Goal: Obtain resource: Obtain resource

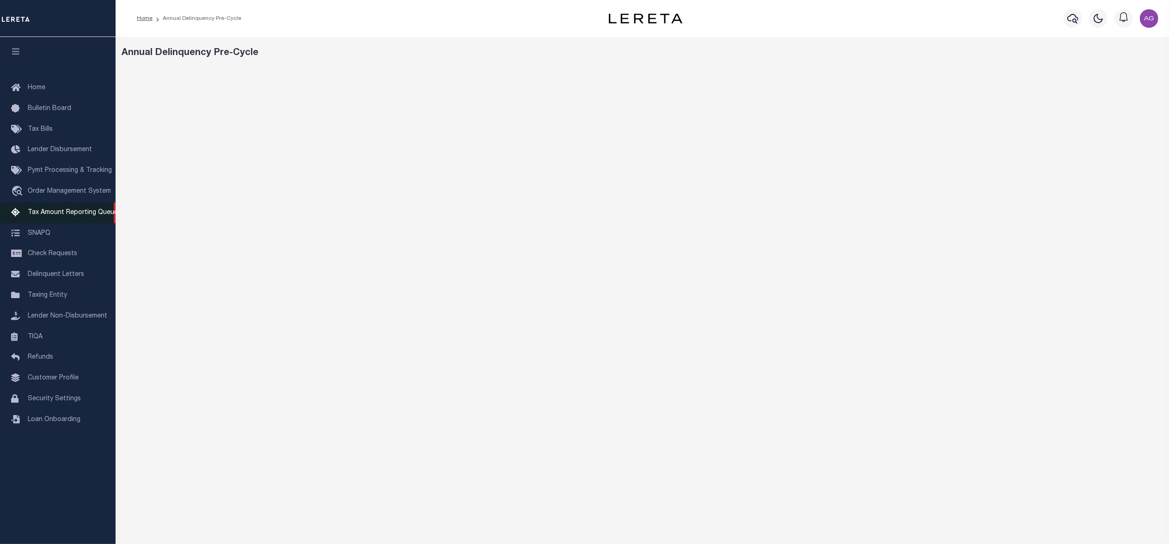
click at [63, 214] on span "Tax Amount Reporting Queue" at bounding box center [73, 212] width 90 height 6
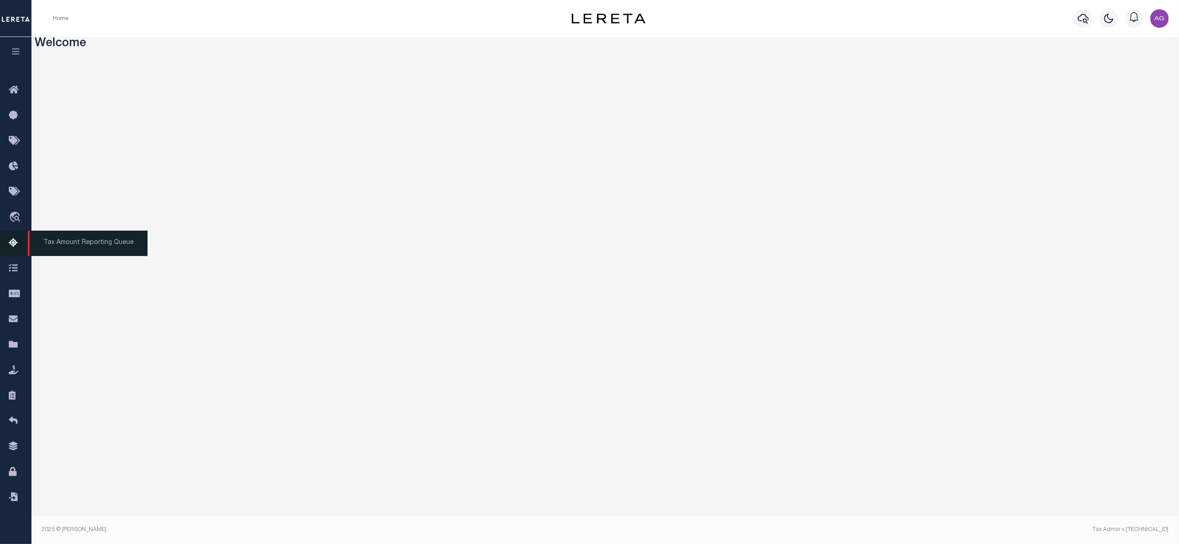
click at [54, 243] on span "Tax Amount Reporting Queue" at bounding box center [88, 243] width 120 height 25
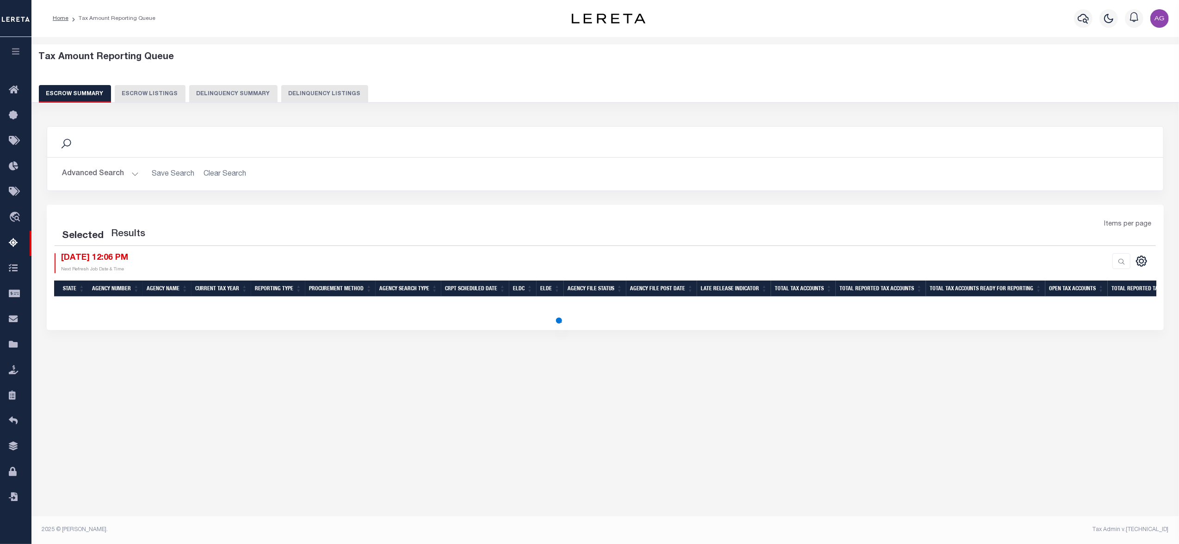
click at [243, 84] on div "Tax Amount Reporting Queue Escrow Summary Escrow Listings Delinquency Summary" at bounding box center [605, 77] width 1133 height 51
click at [243, 98] on button "Delinquency Summary" at bounding box center [233, 94] width 88 height 18
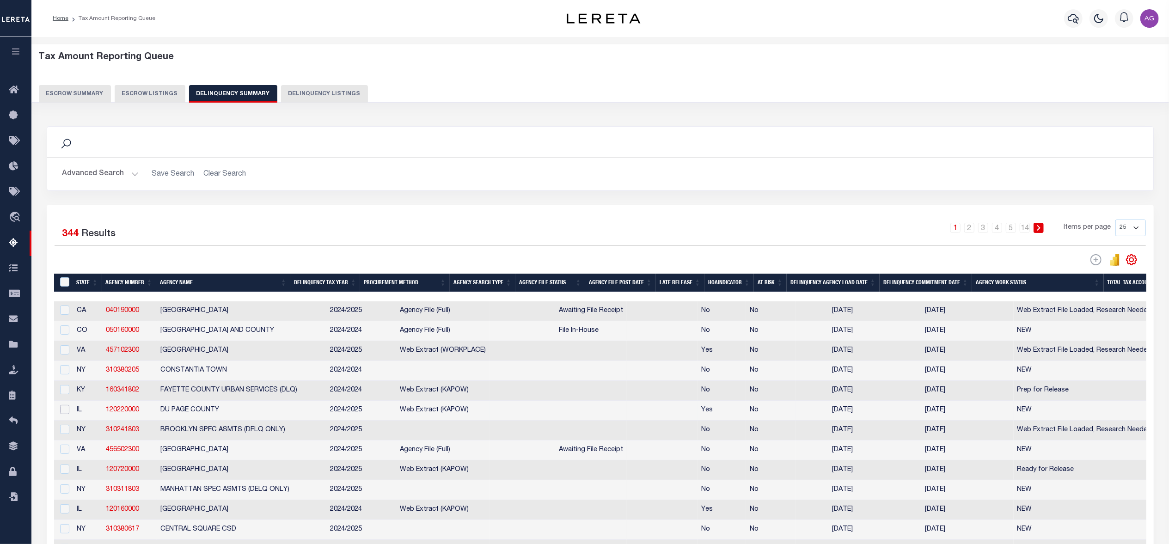
click at [65, 408] on input "checkbox" at bounding box center [64, 409] width 9 height 9
checkbox input "true"
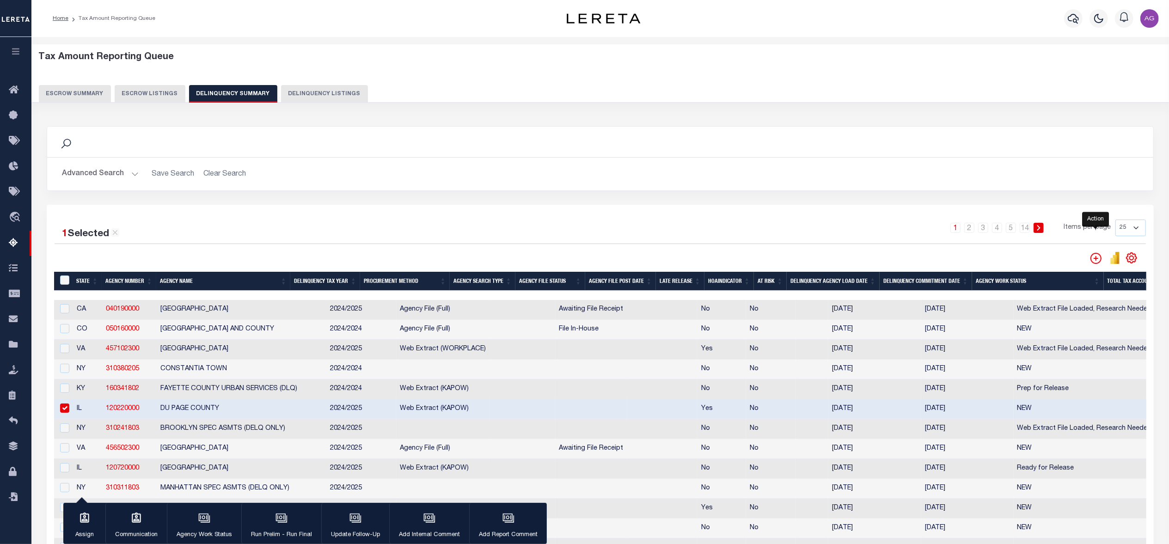
click at [877, 258] on icon "" at bounding box center [1096, 258] width 11 height 11
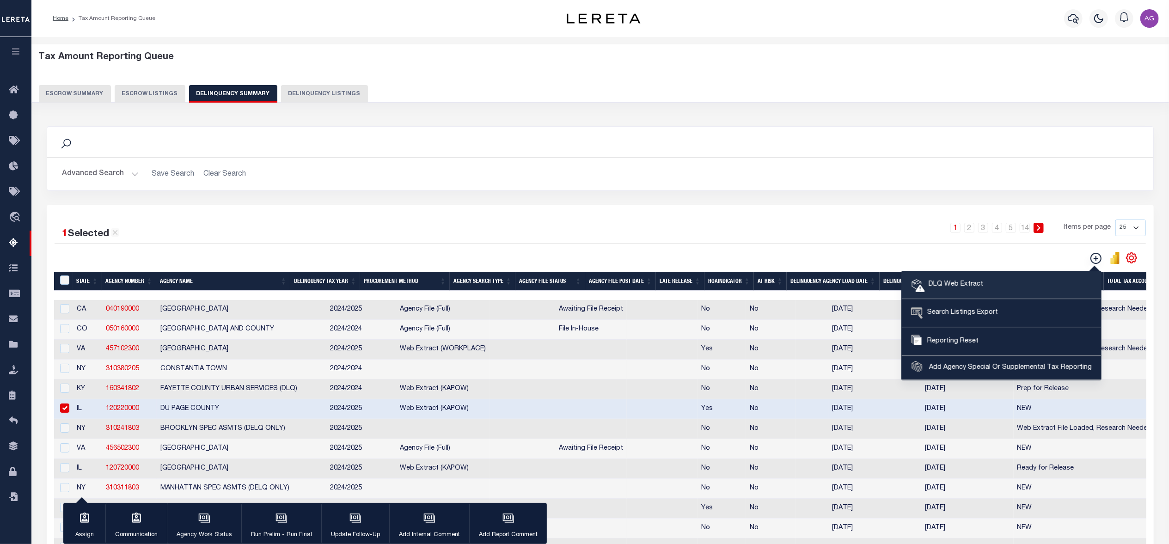
click at [877, 282] on span "DLQ Web Extract" at bounding box center [954, 285] width 58 height 10
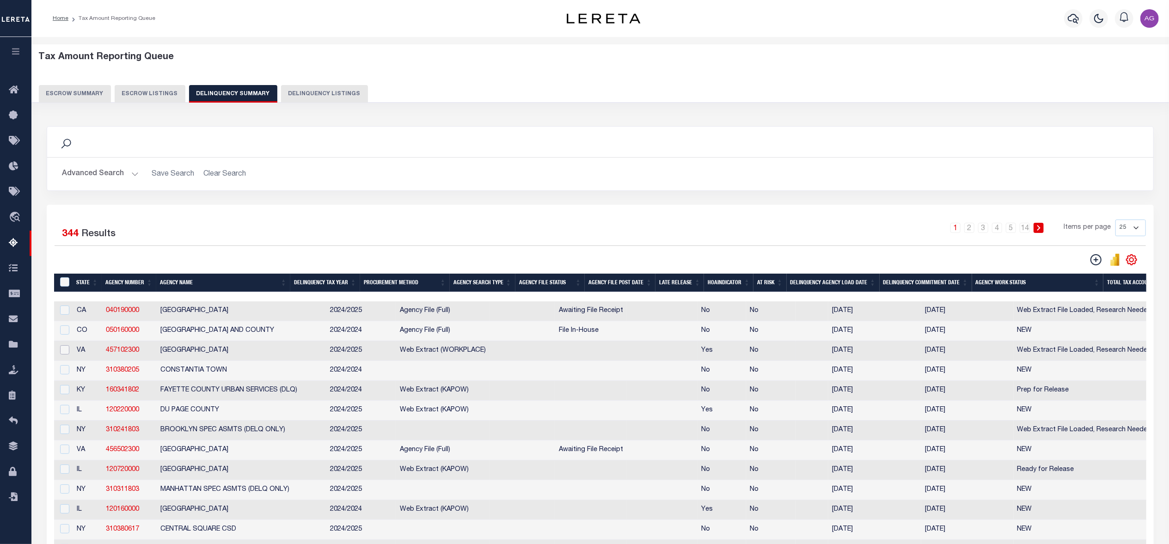
click at [64, 355] on input "checkbox" at bounding box center [64, 349] width 9 height 9
checkbox input "true"
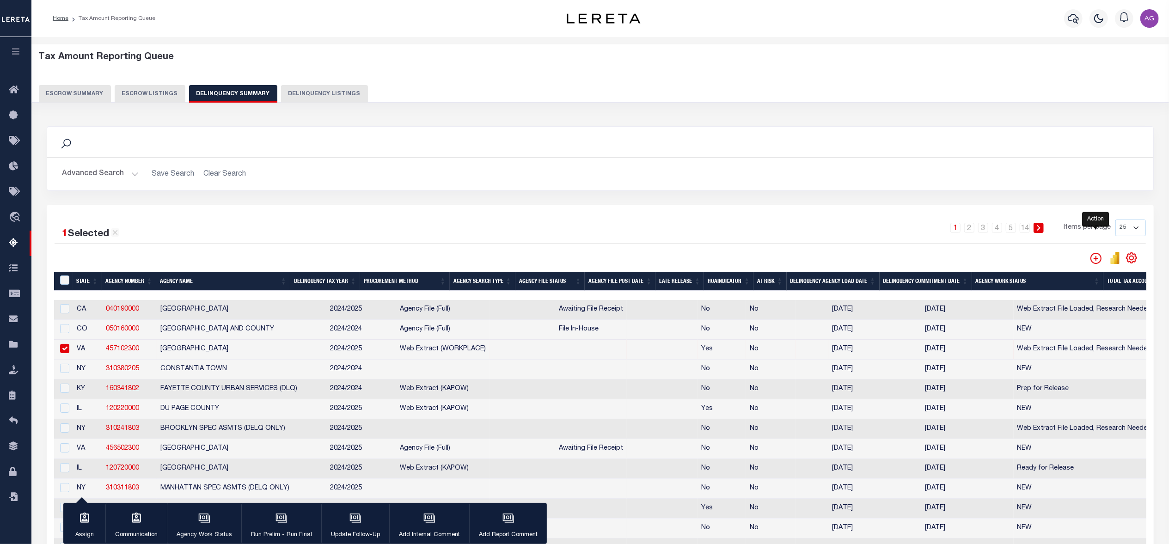
click at [877, 263] on icon "" at bounding box center [1096, 258] width 11 height 11
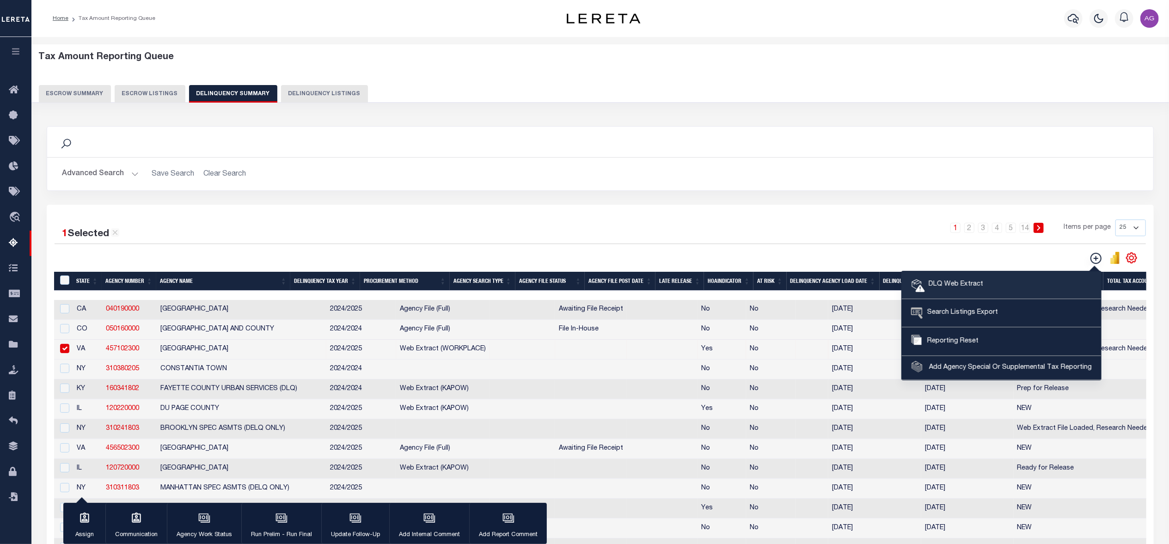
click at [877, 285] on span "DLQ Web Extract" at bounding box center [954, 285] width 58 height 10
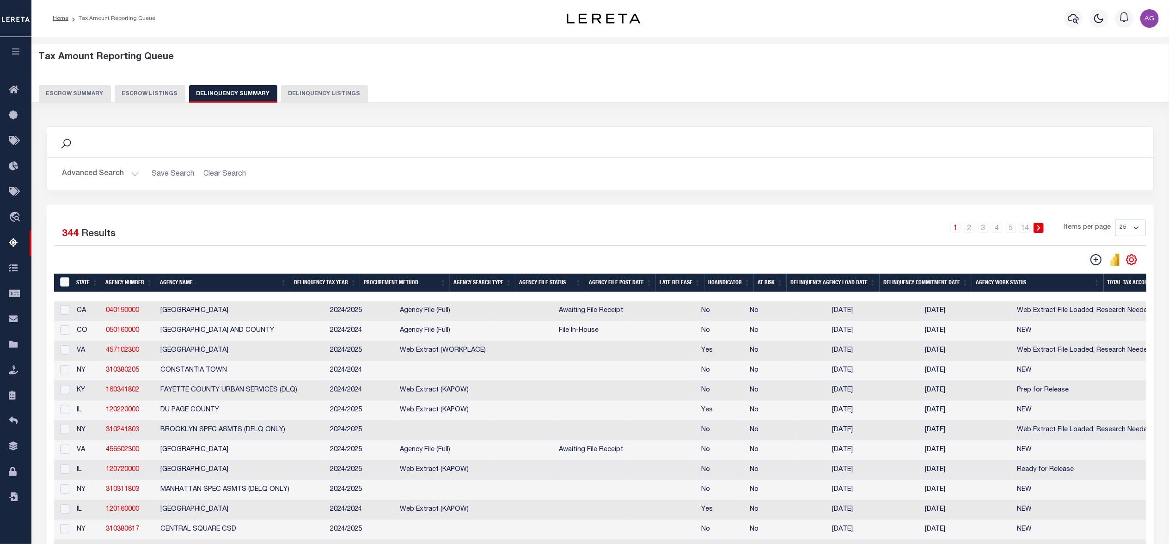
click at [594, 185] on div "Advanced Search Save Search Clear Search SummaryGridWrapper_dynamictable_____De…" at bounding box center [600, 174] width 1107 height 33
click at [65, 395] on div at bounding box center [64, 390] width 12 height 10
checkbox input "true"
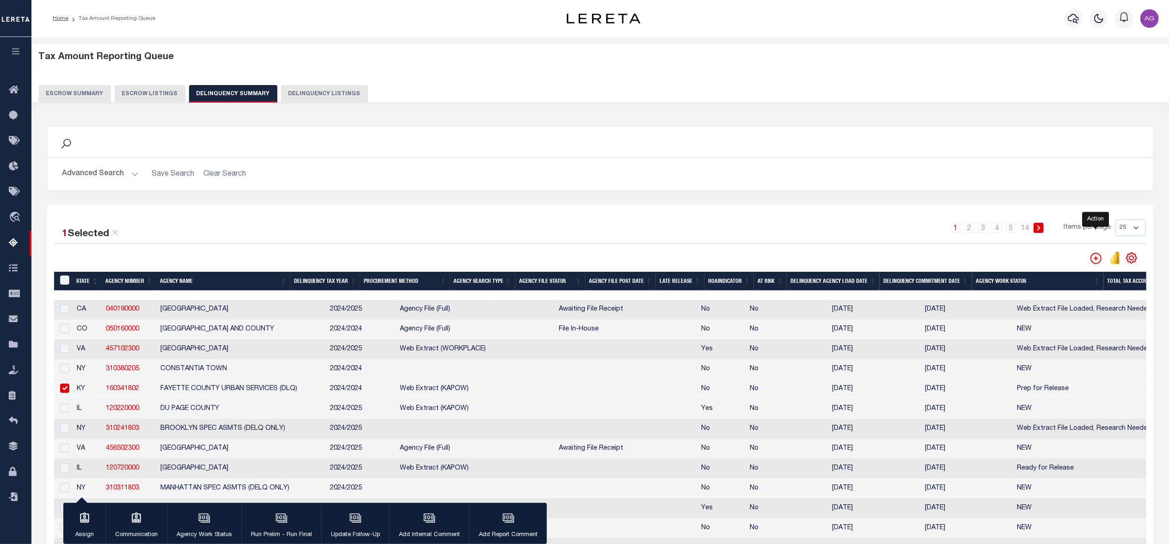
click at [877, 261] on icon "" at bounding box center [1096, 258] width 11 height 11
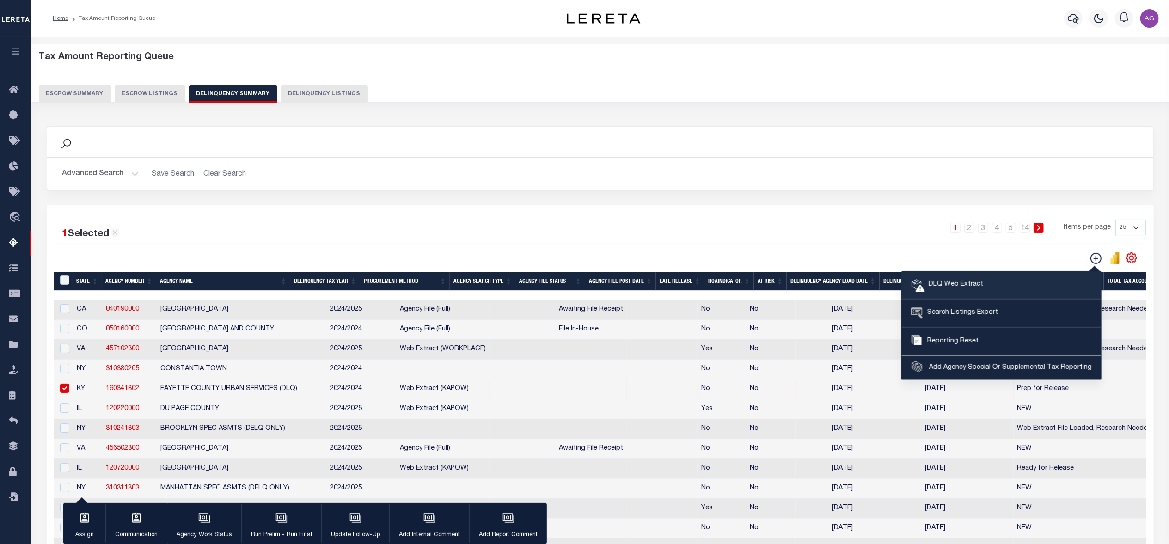
click at [877, 287] on span "DLQ Web Extract" at bounding box center [954, 285] width 58 height 10
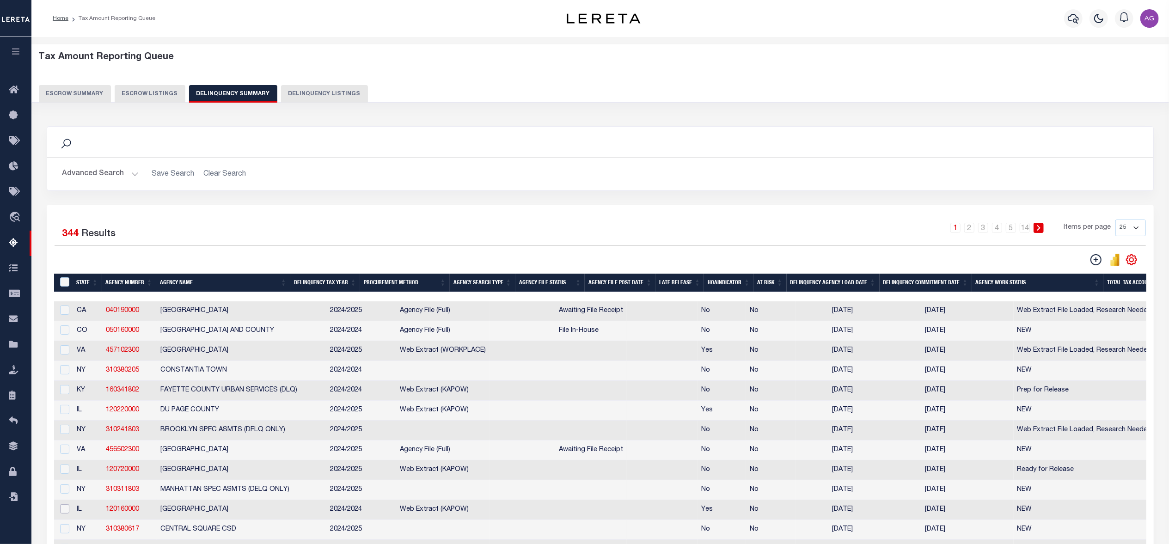
click at [60, 408] on input "checkbox" at bounding box center [64, 508] width 9 height 9
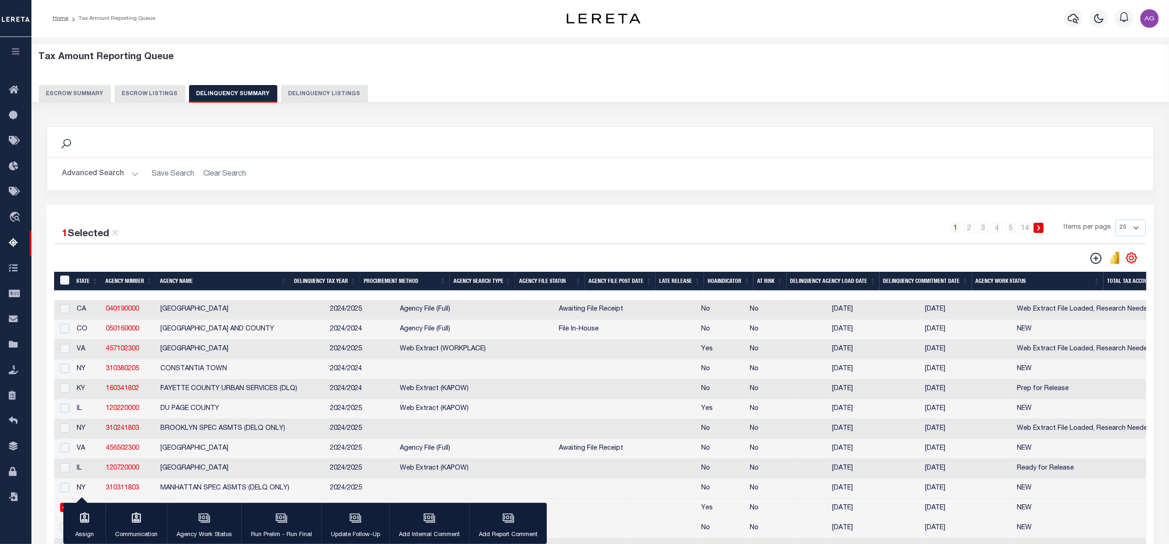
click at [60, 408] on input "checkbox" at bounding box center [64, 507] width 9 height 9
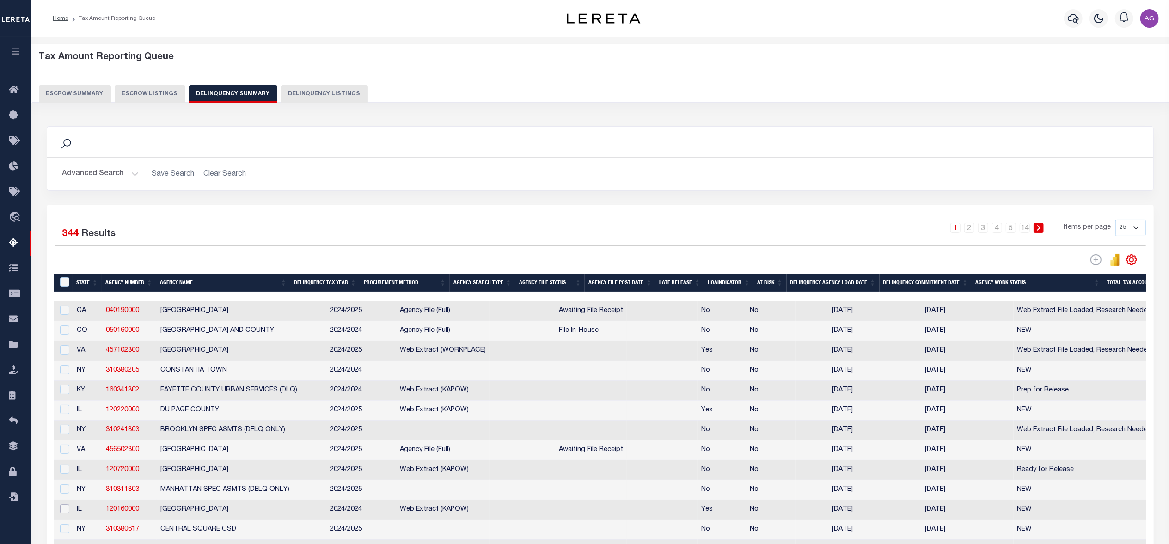
click at [60, 408] on input "checkbox" at bounding box center [64, 508] width 9 height 9
checkbox input "true"
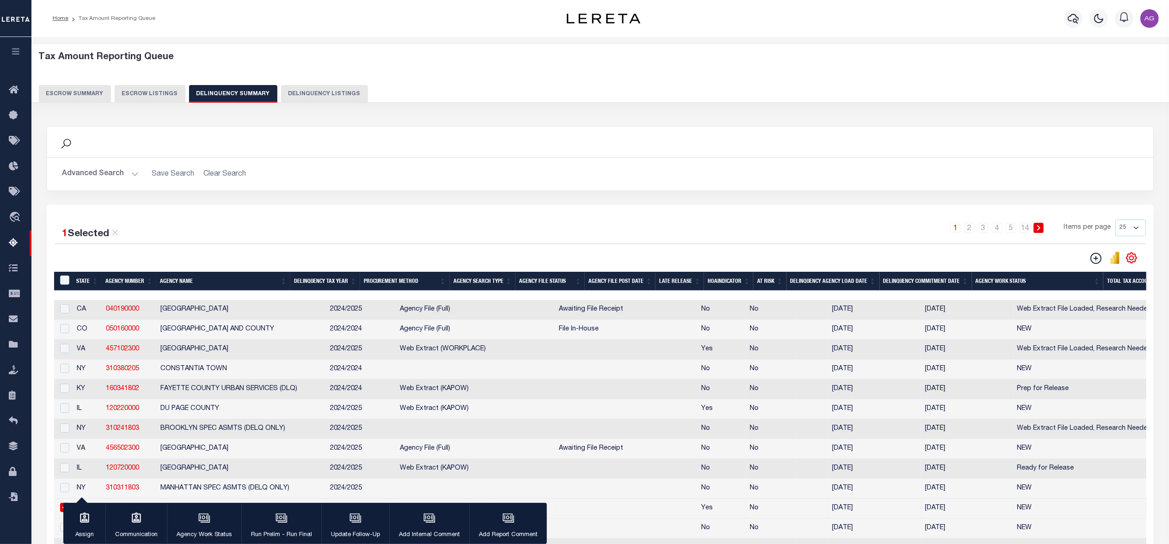
click at [877, 256] on button "DLQ Web Extract Search Listings Export Reporting Reset" at bounding box center [1094, 258] width 23 height 12
click at [877, 262] on icon "" at bounding box center [1096, 258] width 11 height 11
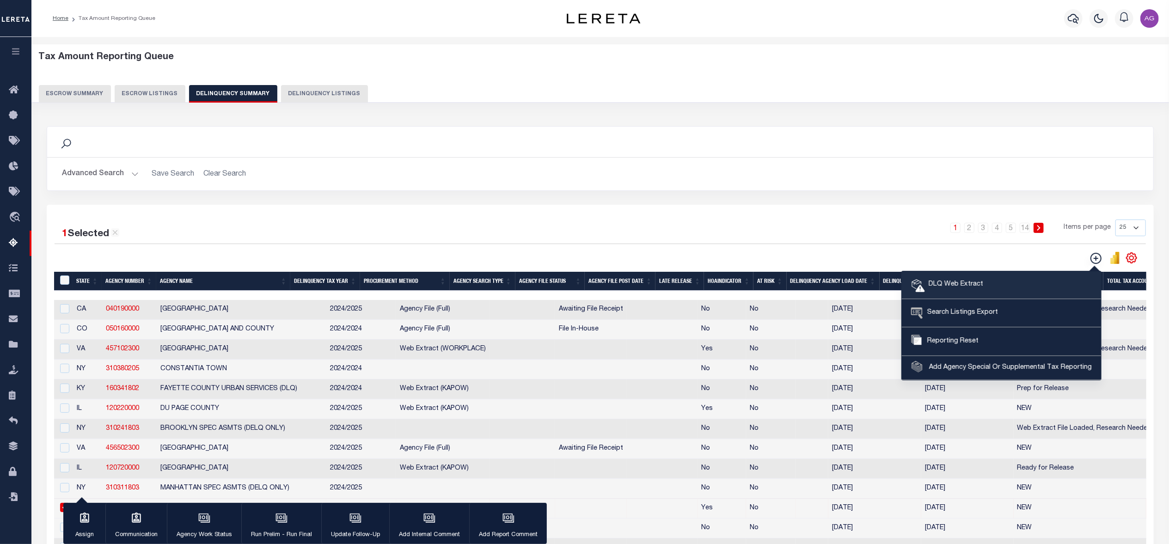
click at [877, 287] on span "DLQ Web Extract" at bounding box center [954, 285] width 58 height 10
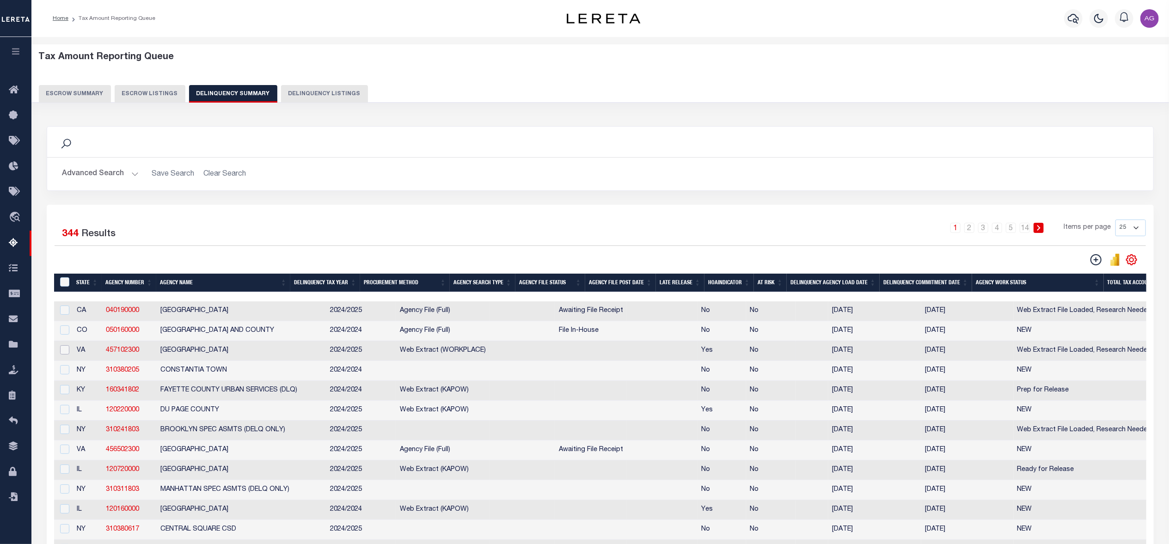
click at [66, 355] on input "checkbox" at bounding box center [64, 349] width 9 height 9
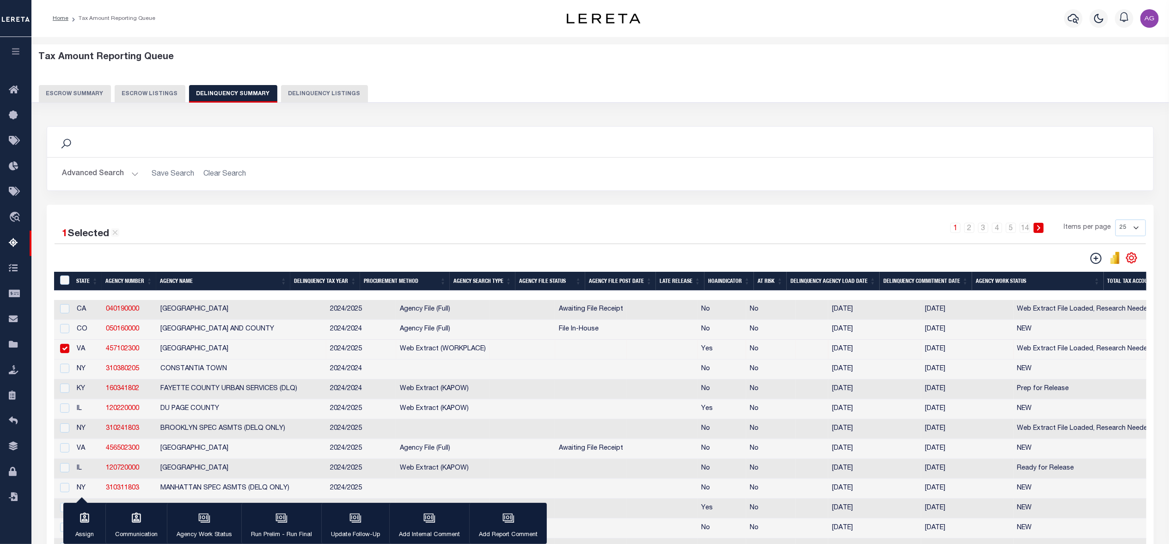
click at [66, 353] on input "checkbox" at bounding box center [64, 348] width 9 height 9
checkbox input "false"
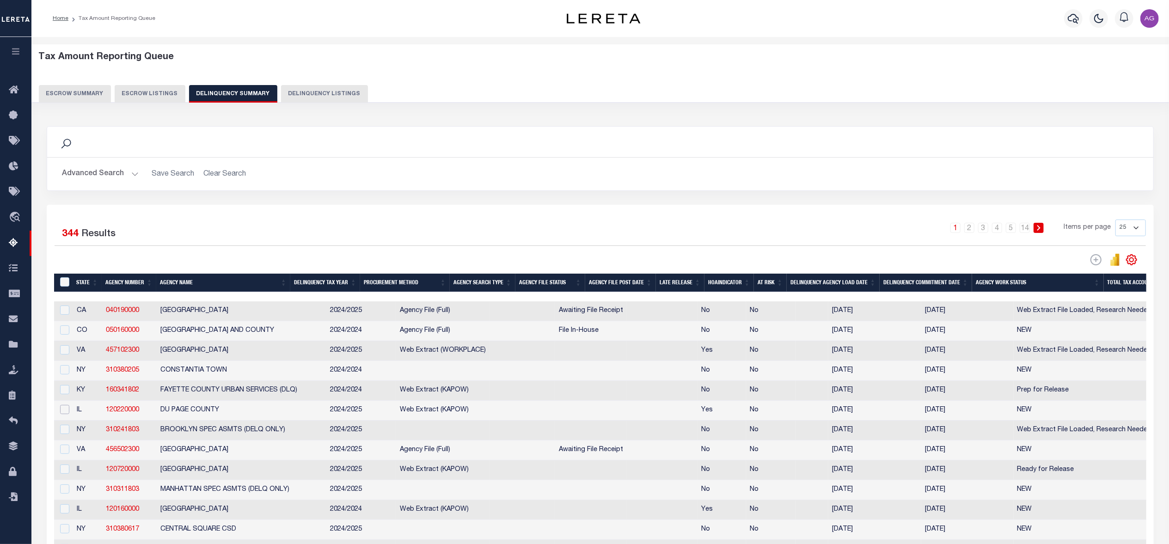
click at [63, 408] on input "checkbox" at bounding box center [64, 409] width 9 height 9
checkbox input "true"
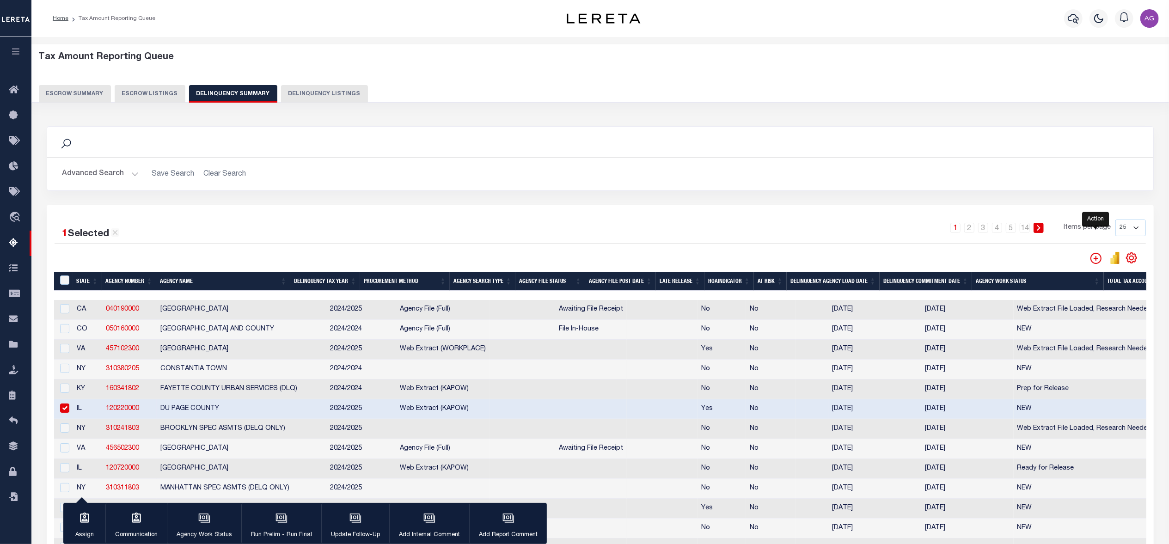
click at [877, 256] on icon "" at bounding box center [1096, 258] width 11 height 11
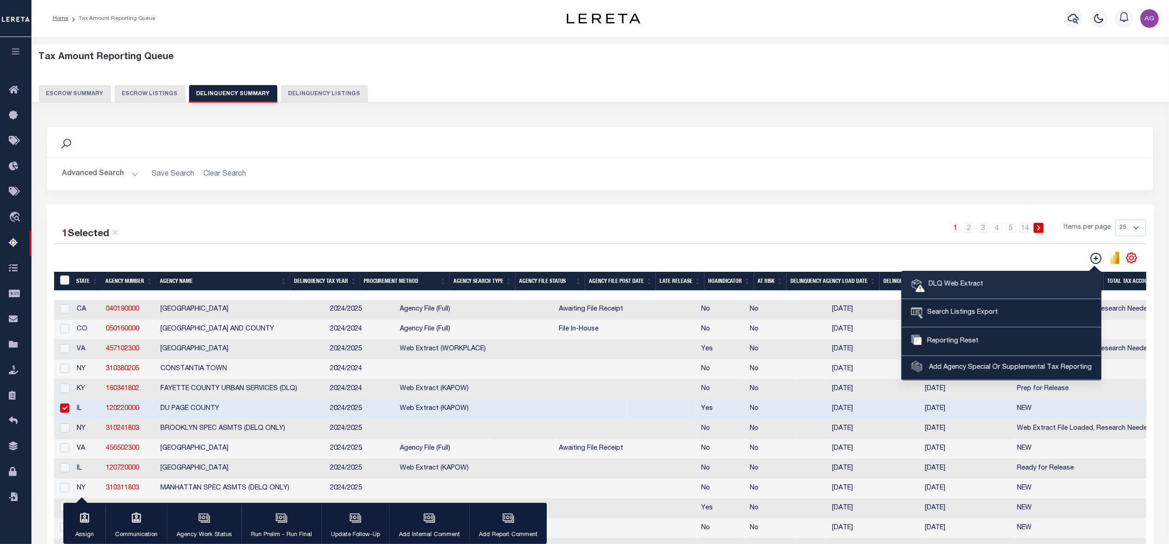
click at [877, 289] on span "DLQ Web Extract" at bounding box center [954, 285] width 58 height 10
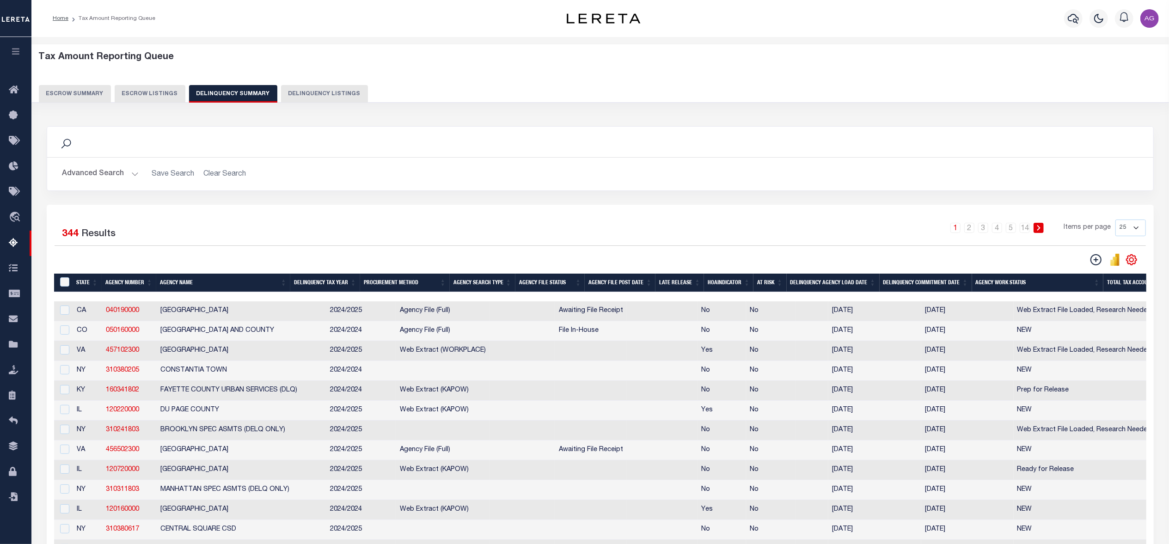
click at [396, 283] on th "Procurement Method" at bounding box center [405, 283] width 90 height 19
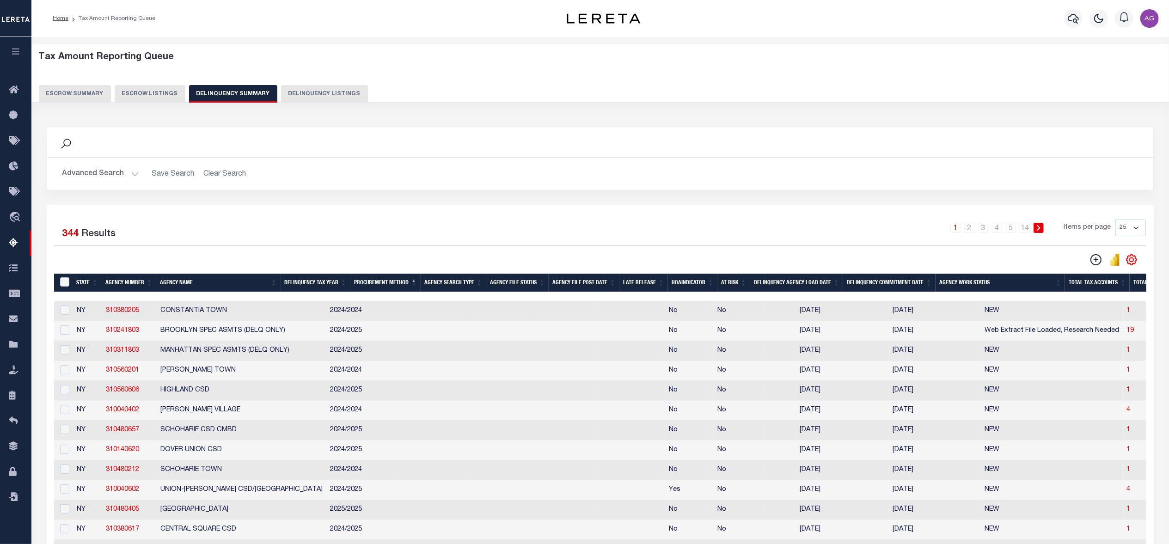
click at [396, 283] on th "Procurement Method" at bounding box center [386, 283] width 70 height 19
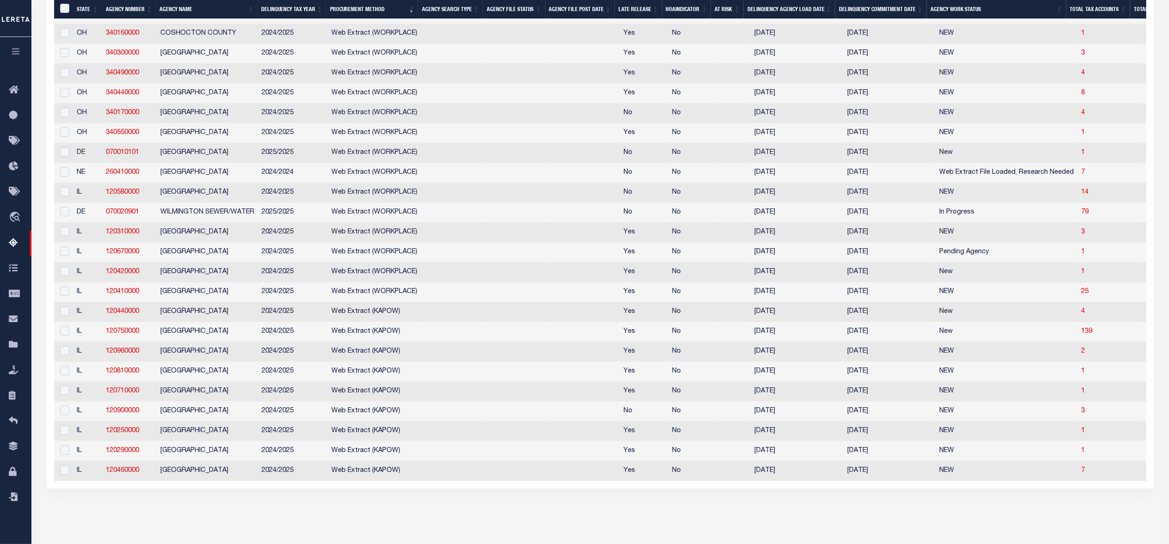
scroll to position [361, 0]
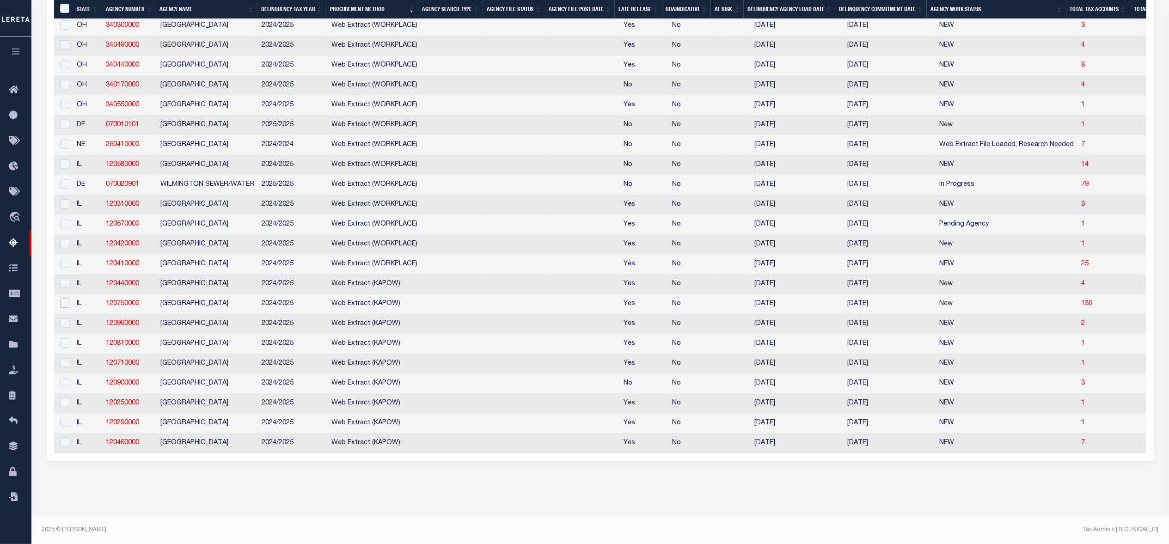
click at [62, 299] on input "checkbox" at bounding box center [64, 303] width 9 height 9
checkbox input "true"
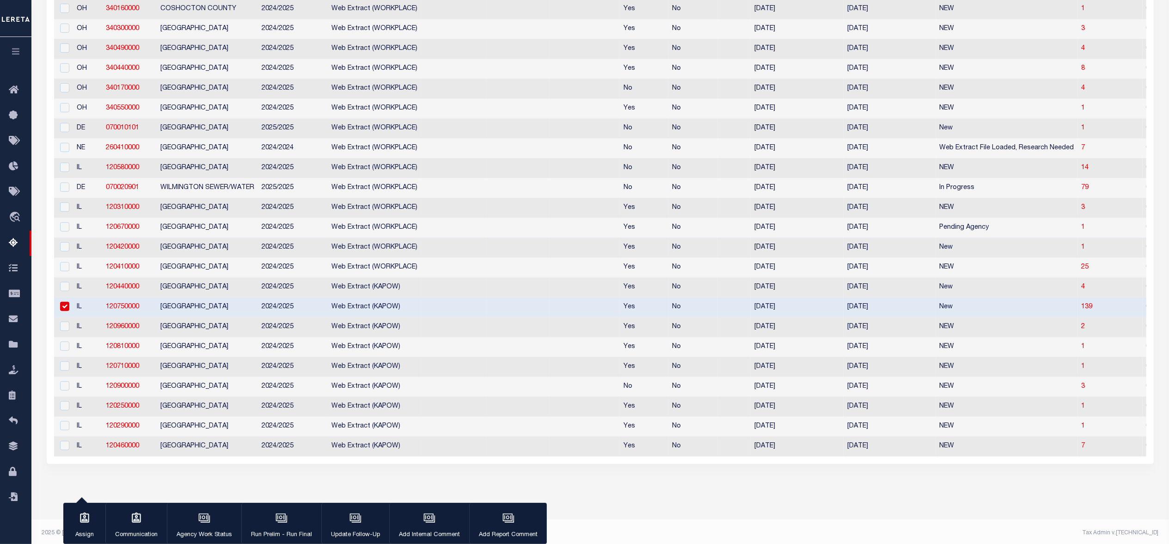
scroll to position [0, 0]
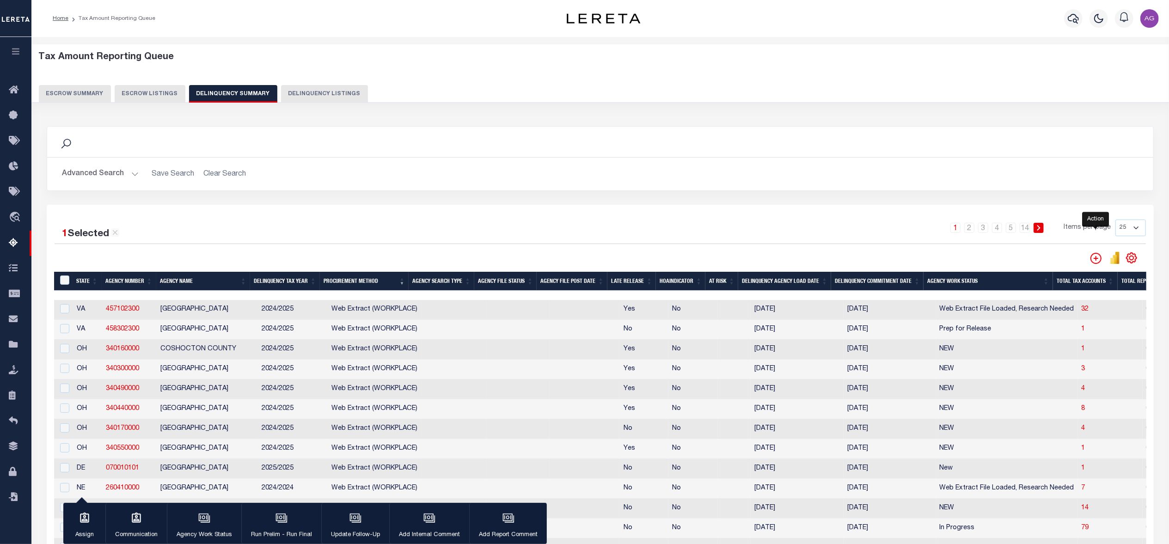
click at [877, 263] on icon "" at bounding box center [1096, 258] width 11 height 11
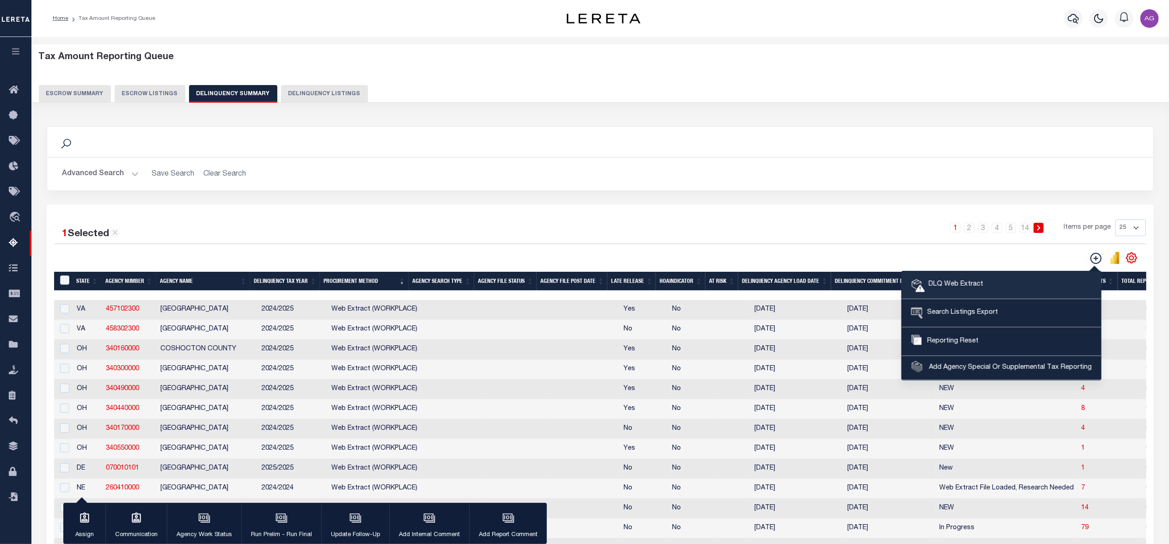
click at [877, 285] on span "DLQ Web Extract" at bounding box center [954, 285] width 58 height 10
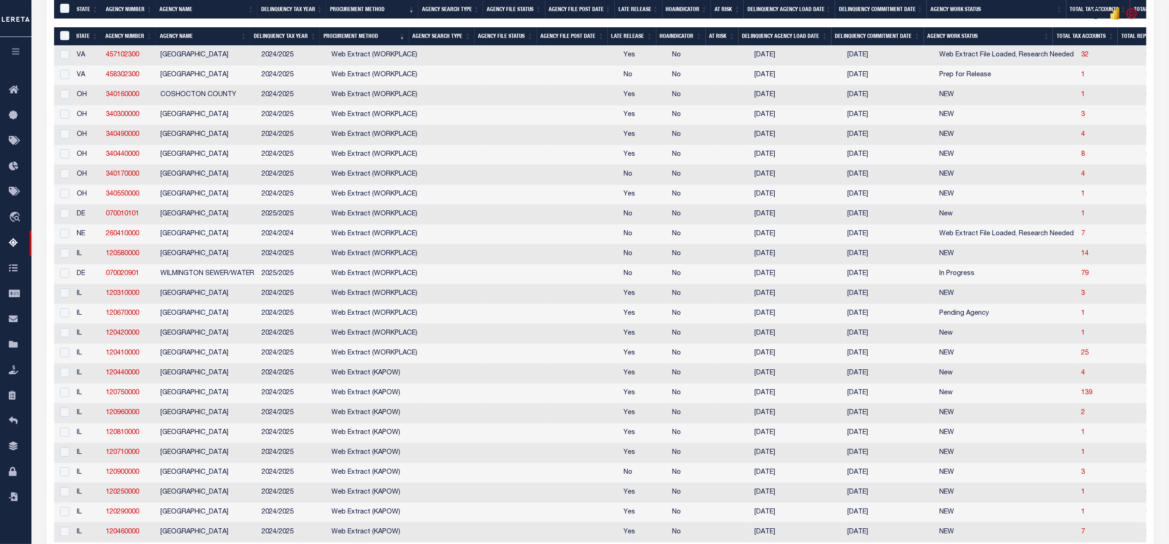
scroll to position [361, 0]
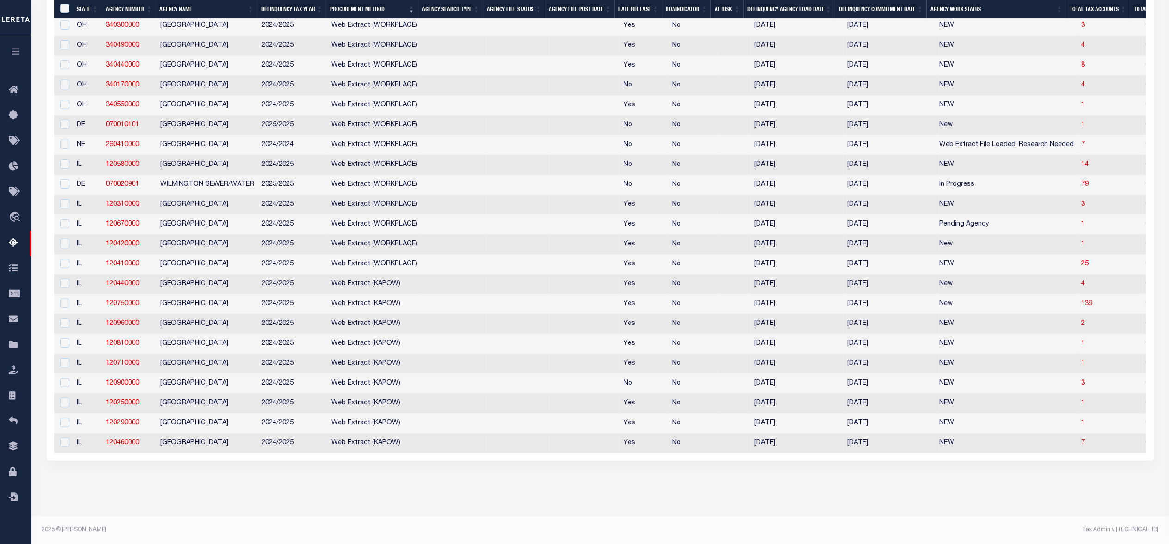
click at [468, 408] on div "Data sync process is currently running, you may face some response delays. Sear…" at bounding box center [601, 134] width 1120 height 707
click at [60, 319] on input "checkbox" at bounding box center [64, 323] width 9 height 9
checkbox input "true"
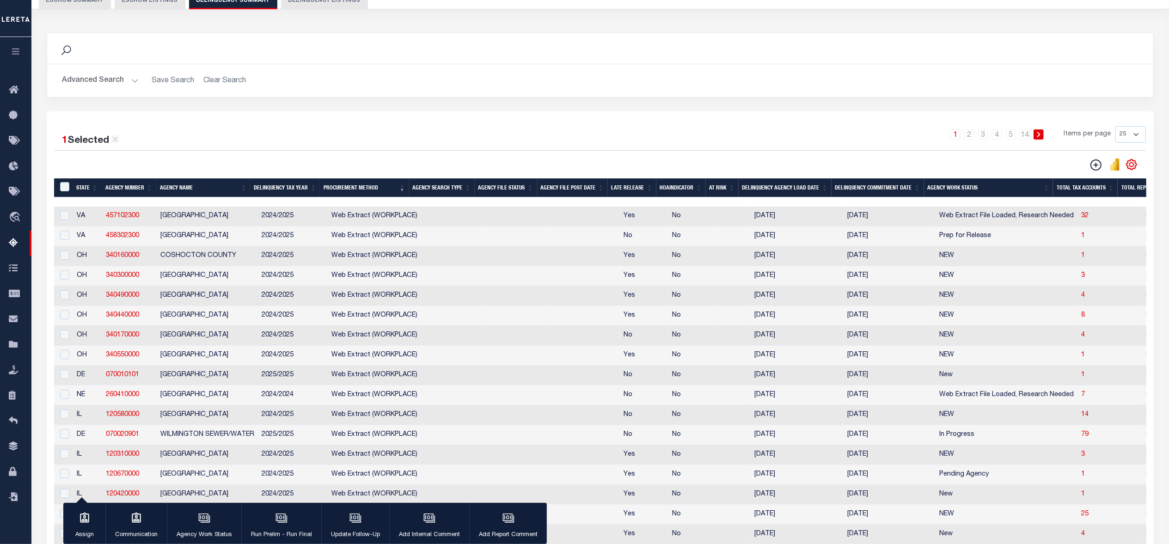
scroll to position [0, 0]
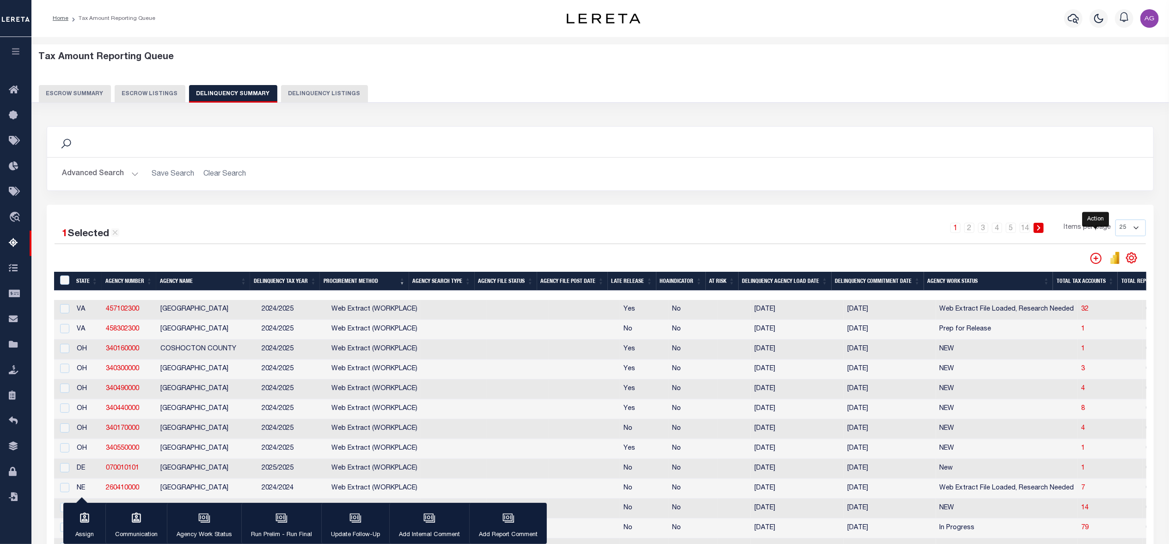
click at [877, 261] on icon "" at bounding box center [1096, 258] width 11 height 11
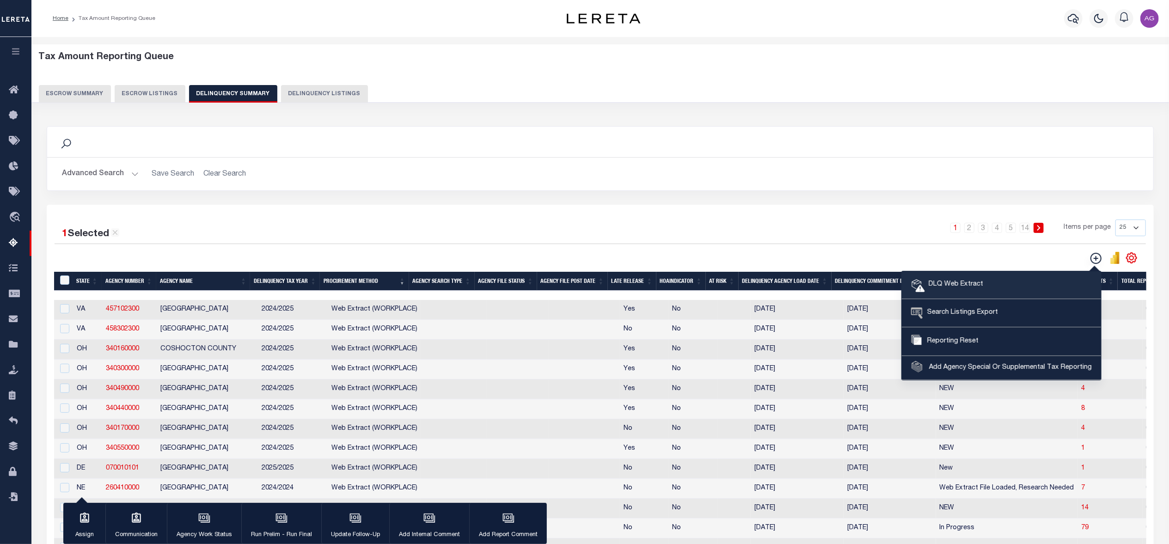
click at [877, 281] on span "DLQ Web Extract" at bounding box center [954, 285] width 58 height 10
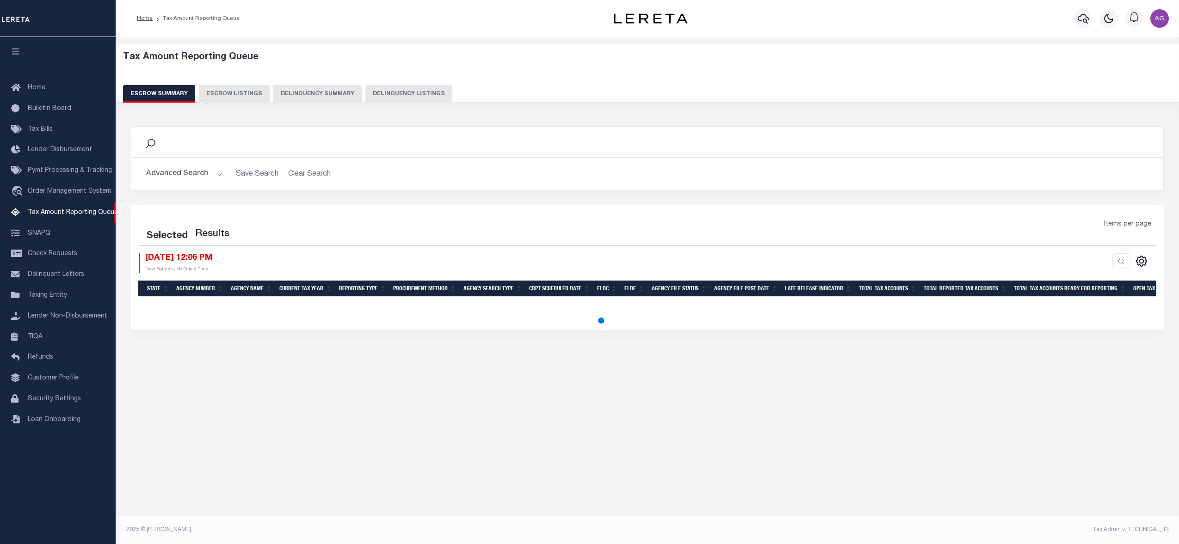
select select "100"
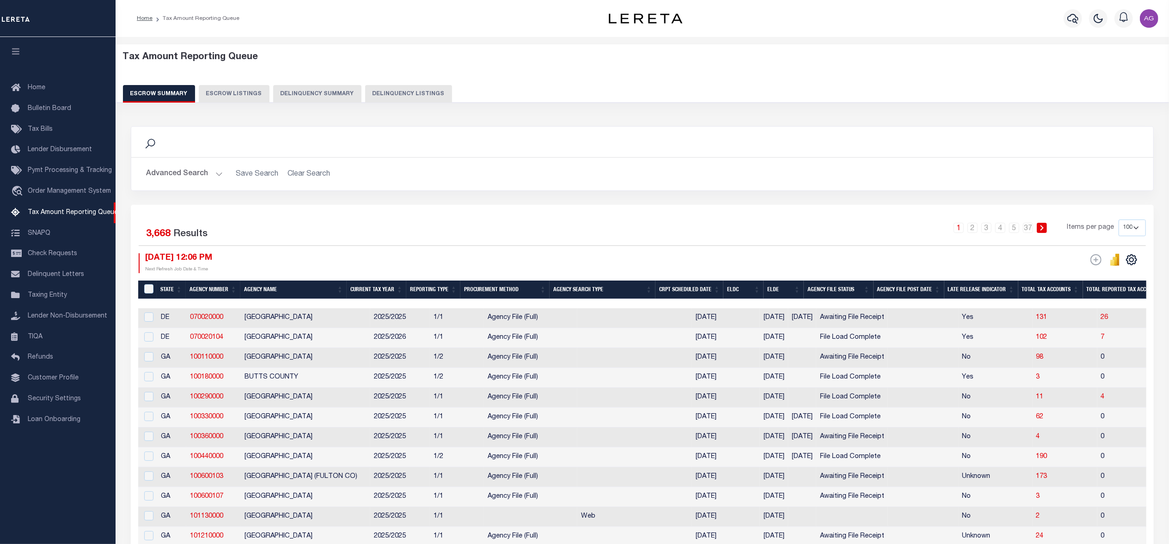
click at [293, 92] on button "Delinquency Summary" at bounding box center [317, 94] width 88 height 18
